Goal: Transaction & Acquisition: Purchase product/service

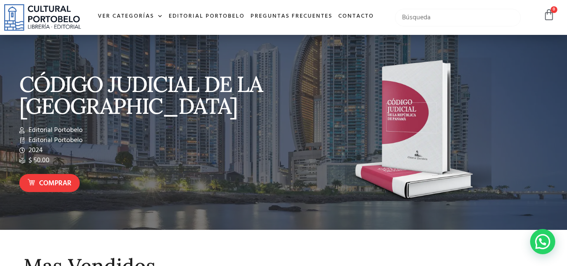
click at [450, 16] on input "text" at bounding box center [458, 18] width 126 height 18
type input "adolecente"
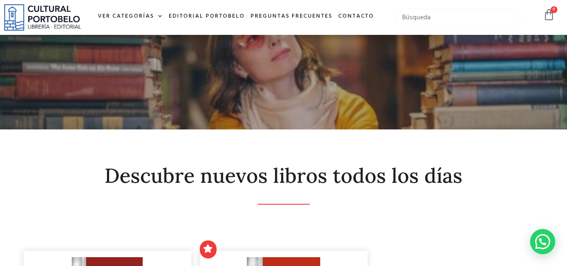
click at [424, 17] on input "text" at bounding box center [458, 18] width 126 height 18
type input "ley 40"
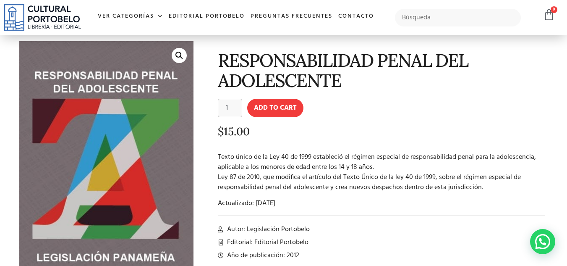
scroll to position [35, 0]
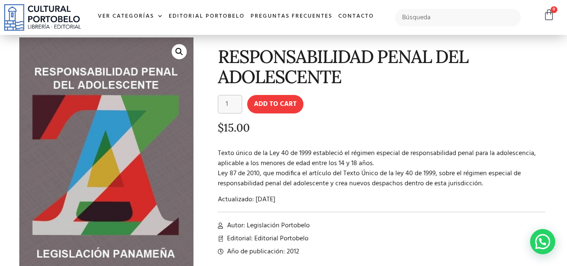
click at [182, 46] on link "🔍" at bounding box center [179, 51] width 15 height 15
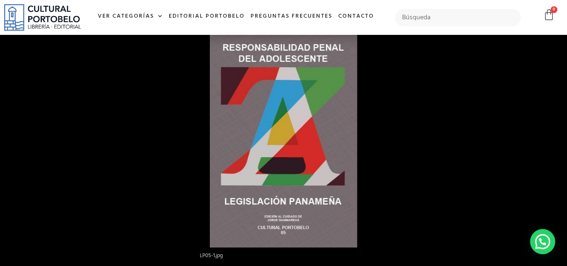
scroll to position [0, 0]
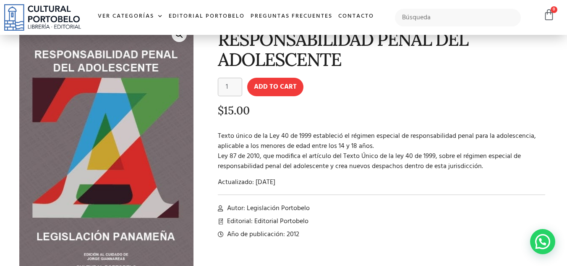
scroll to position [65, 0]
